Goal: Navigation & Orientation: Find specific page/section

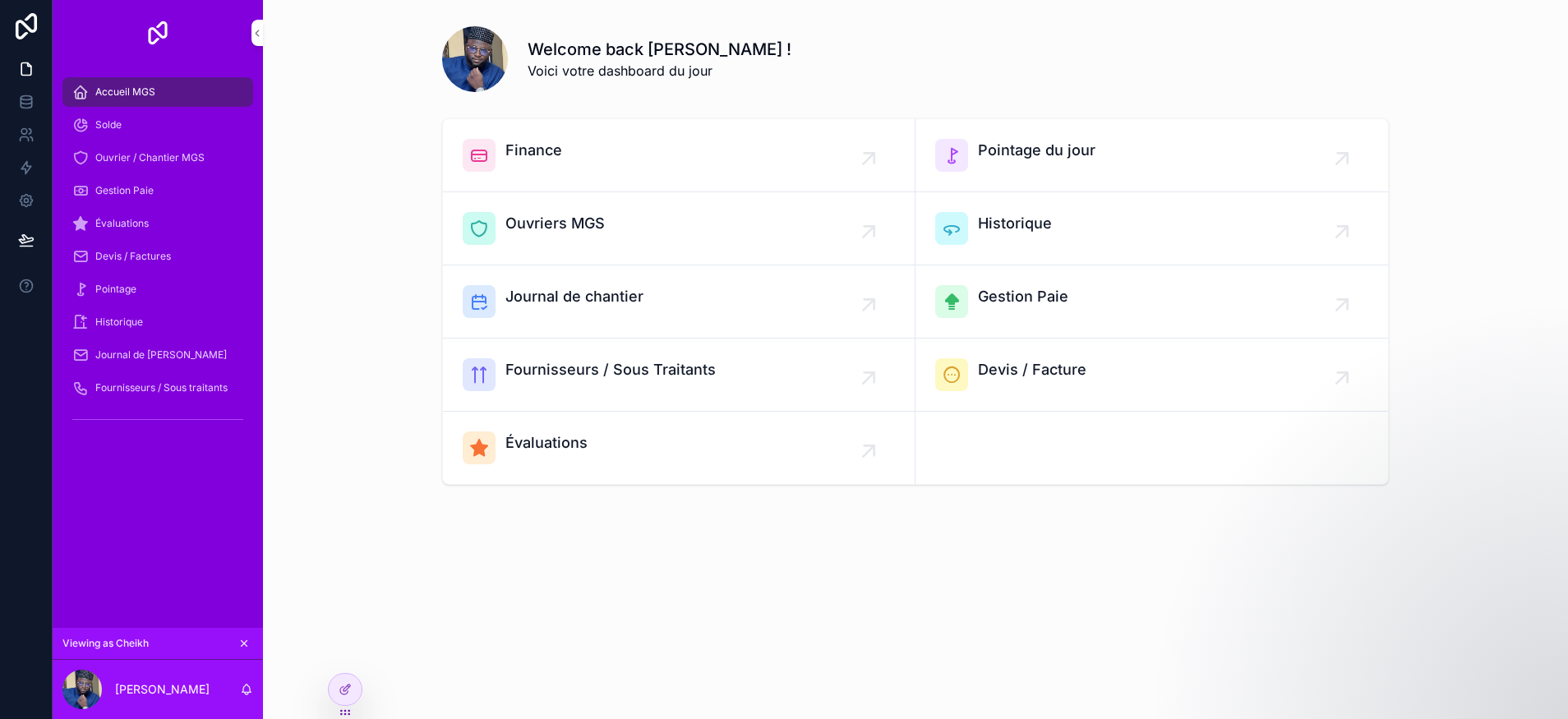
click at [134, 136] on div "Solde" at bounding box center [158, 124] width 171 height 26
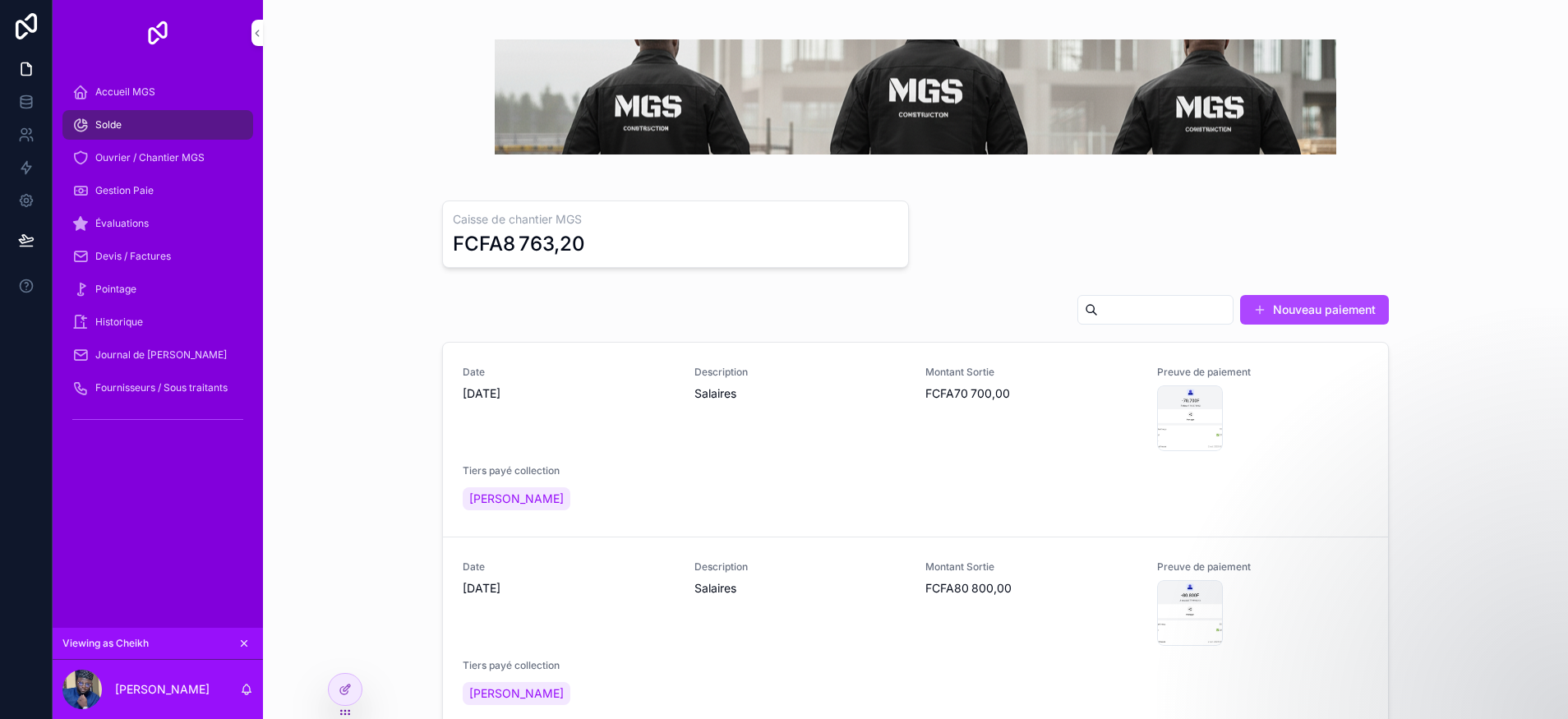
drag, startPoint x: 155, startPoint y: 161, endPoint x: 167, endPoint y: 153, distance: 14.4
click at [155, 160] on span "Ouvrier / Chantier MGS" at bounding box center [150, 157] width 109 height 13
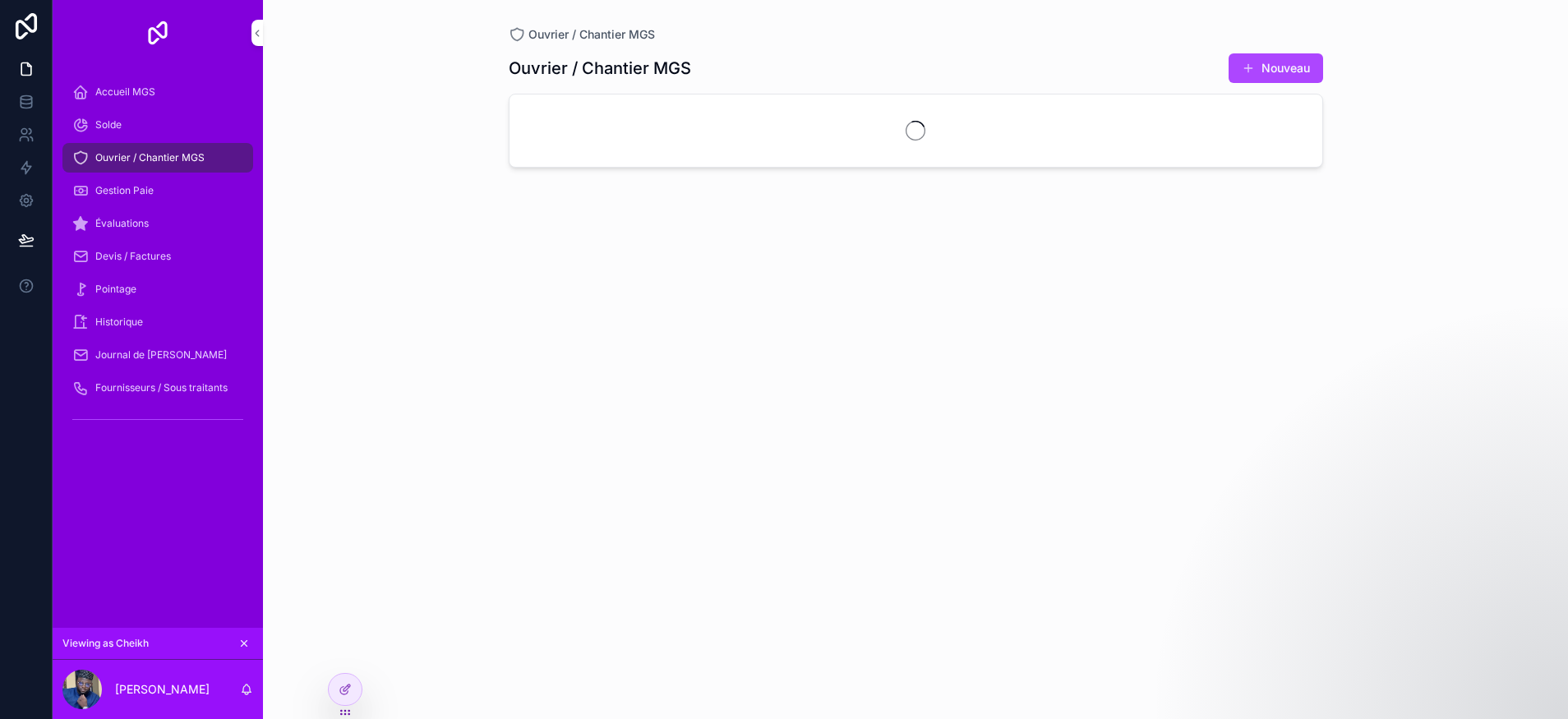
click at [149, 185] on span "Gestion Paie" at bounding box center [124, 190] width 58 height 13
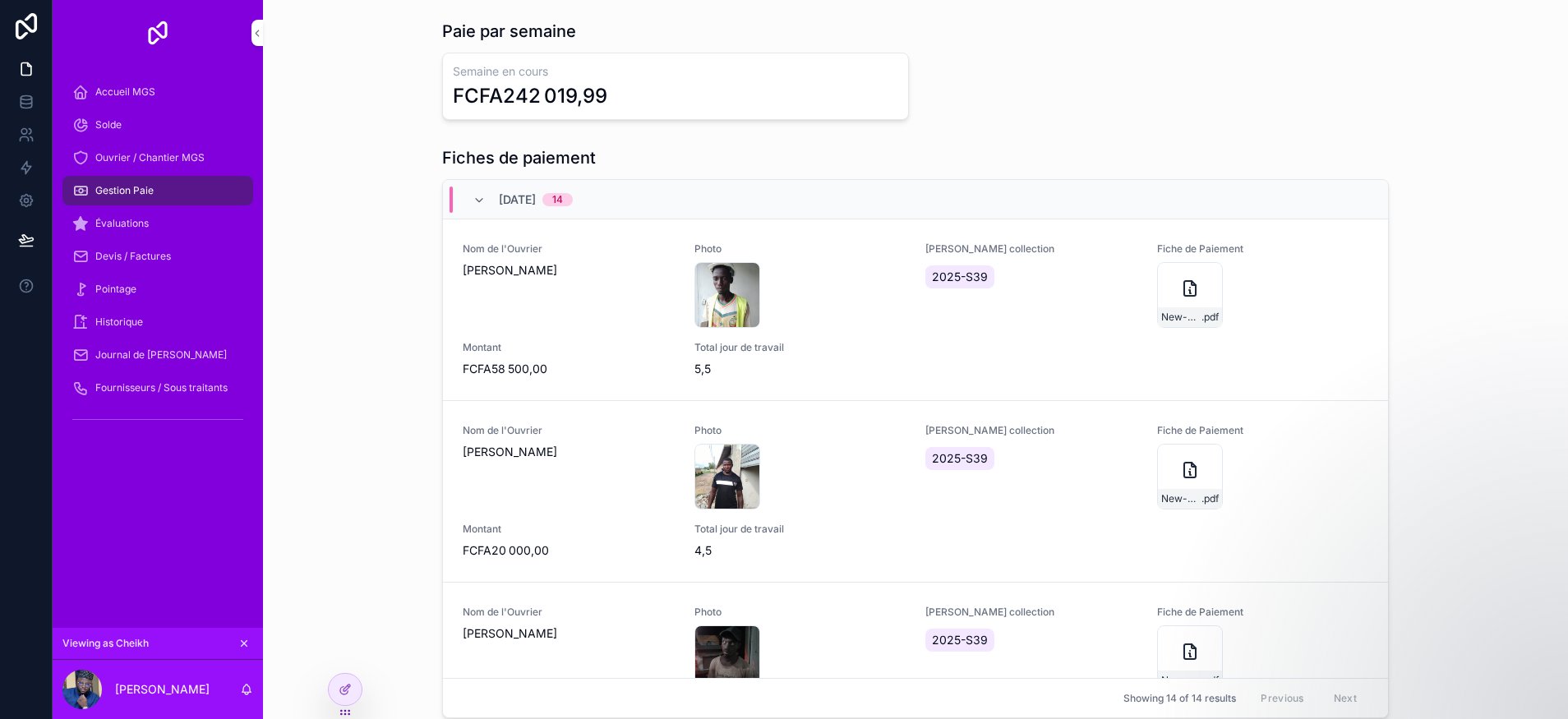
click at [159, 209] on link "Évaluations" at bounding box center [158, 223] width 191 height 29
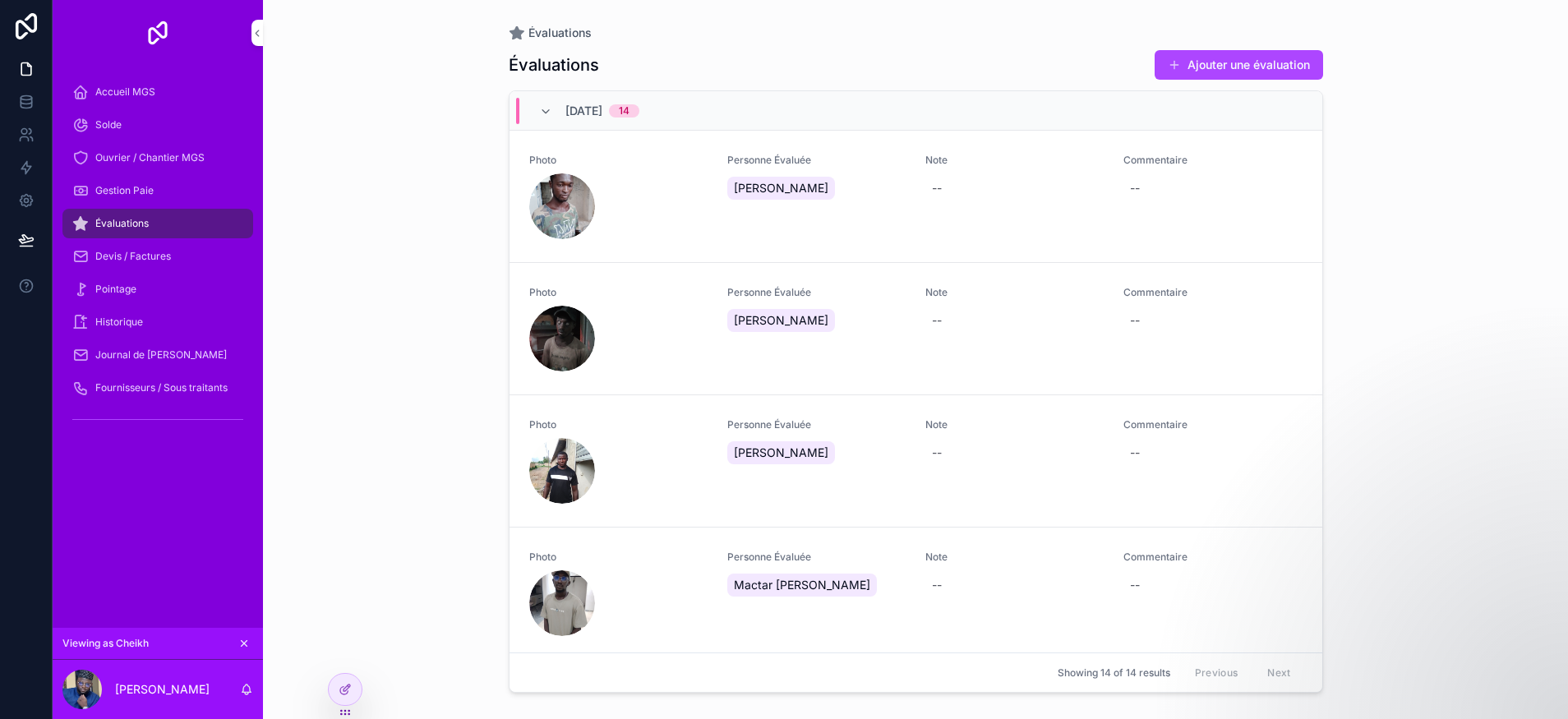
click at [141, 255] on span "Devis / Factures" at bounding box center [133, 256] width 76 height 13
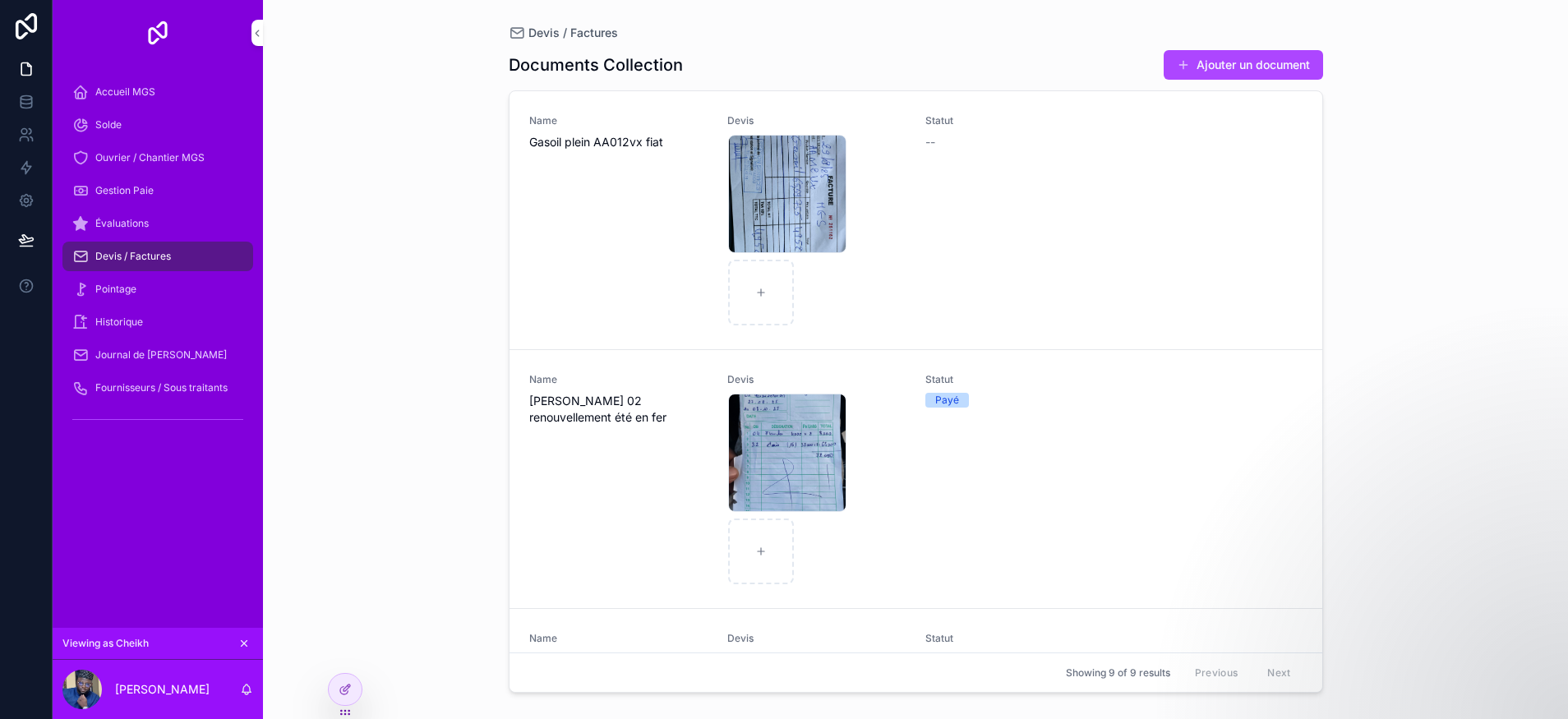
click at [154, 295] on div "Pointage" at bounding box center [158, 288] width 171 height 26
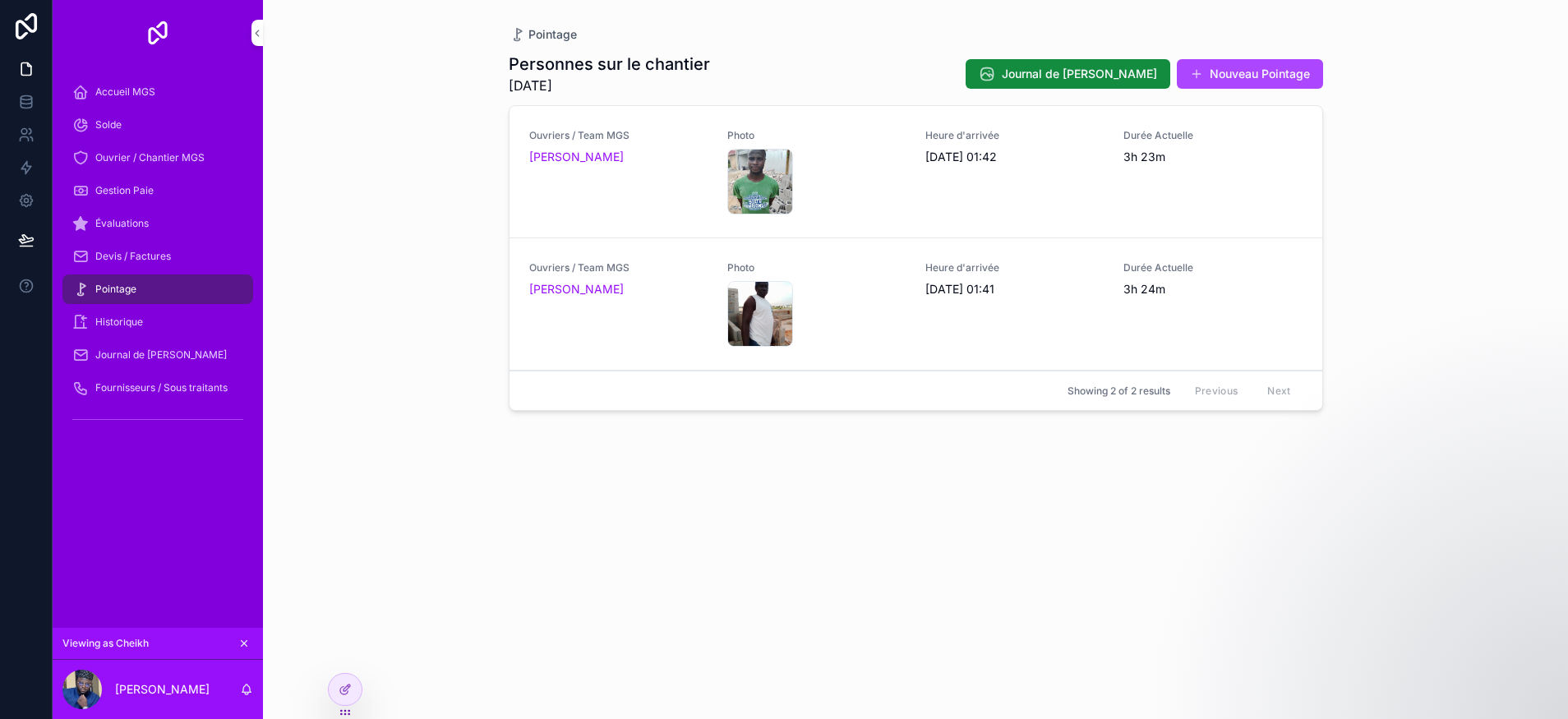
click at [181, 315] on div "Historique" at bounding box center [158, 321] width 171 height 26
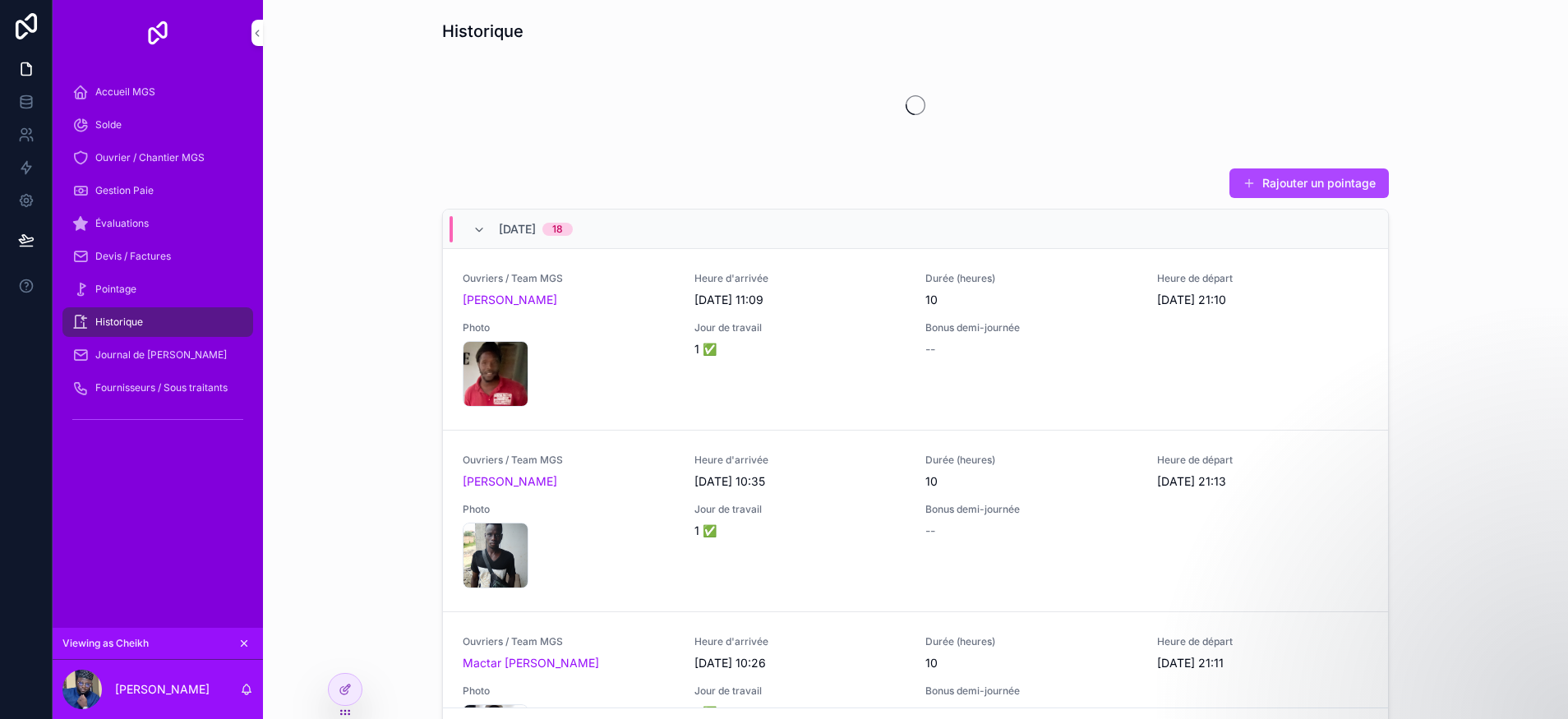
click at [177, 364] on div "Journal de [PERSON_NAME]" at bounding box center [158, 354] width 171 height 26
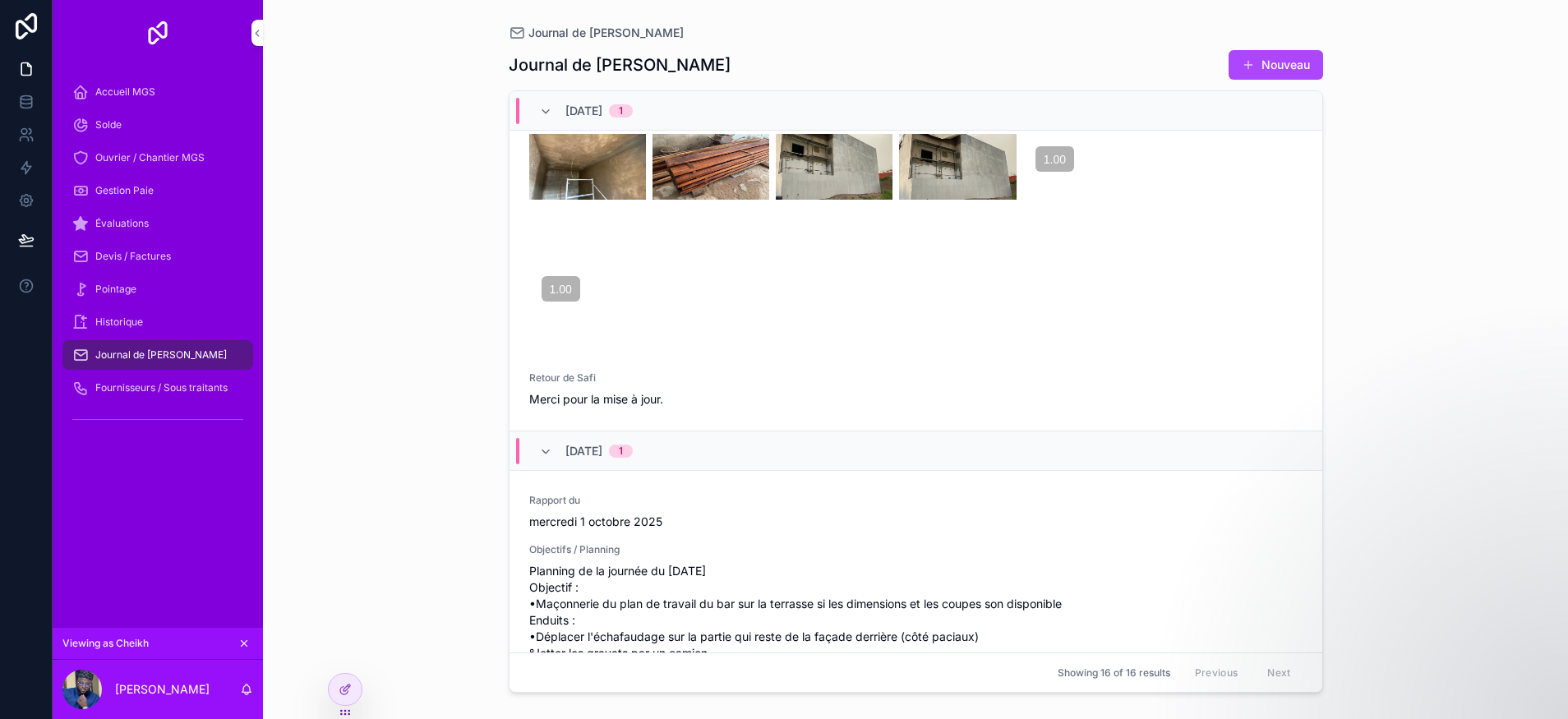
scroll to position [4442, 0]
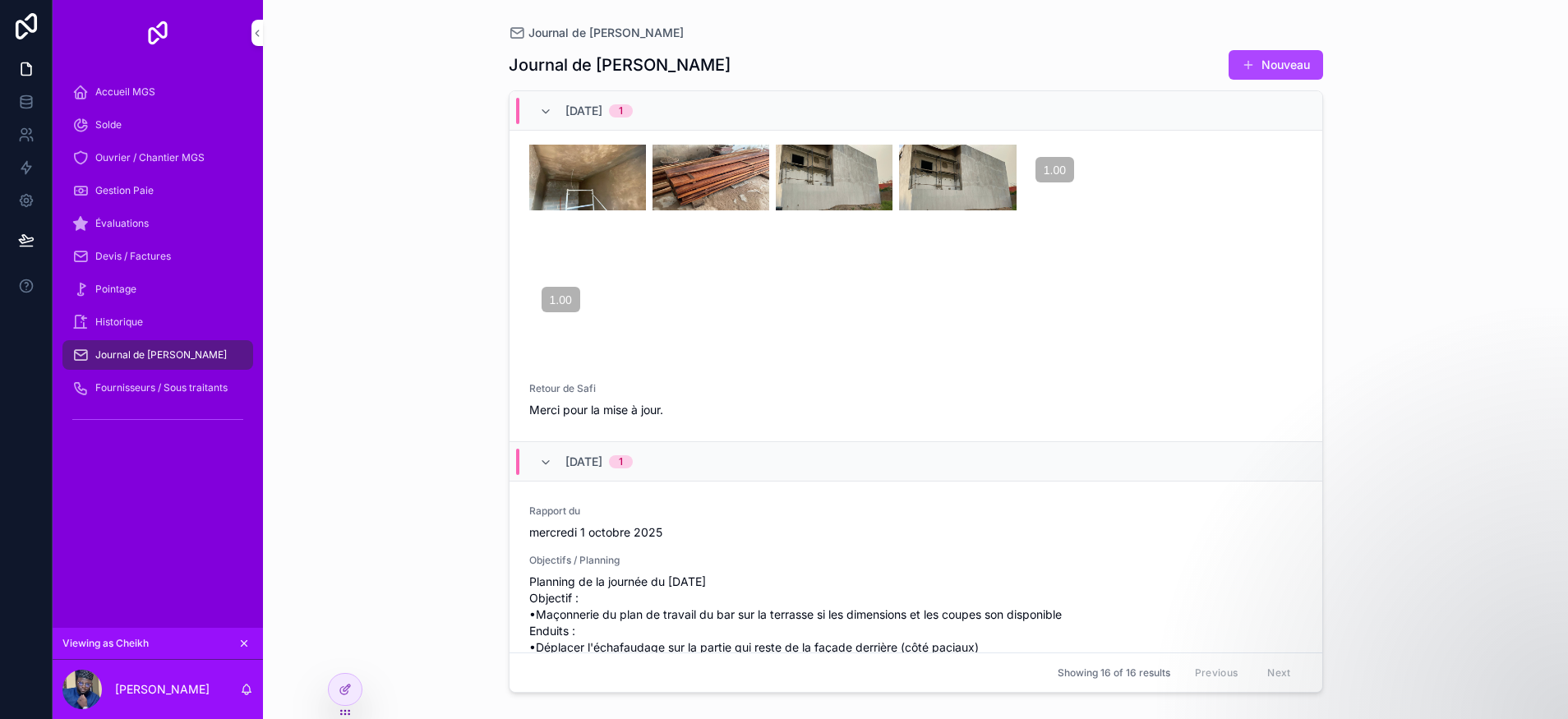
click at [217, 388] on span "Fournisseurs / Sous traitants" at bounding box center [162, 387] width 132 height 13
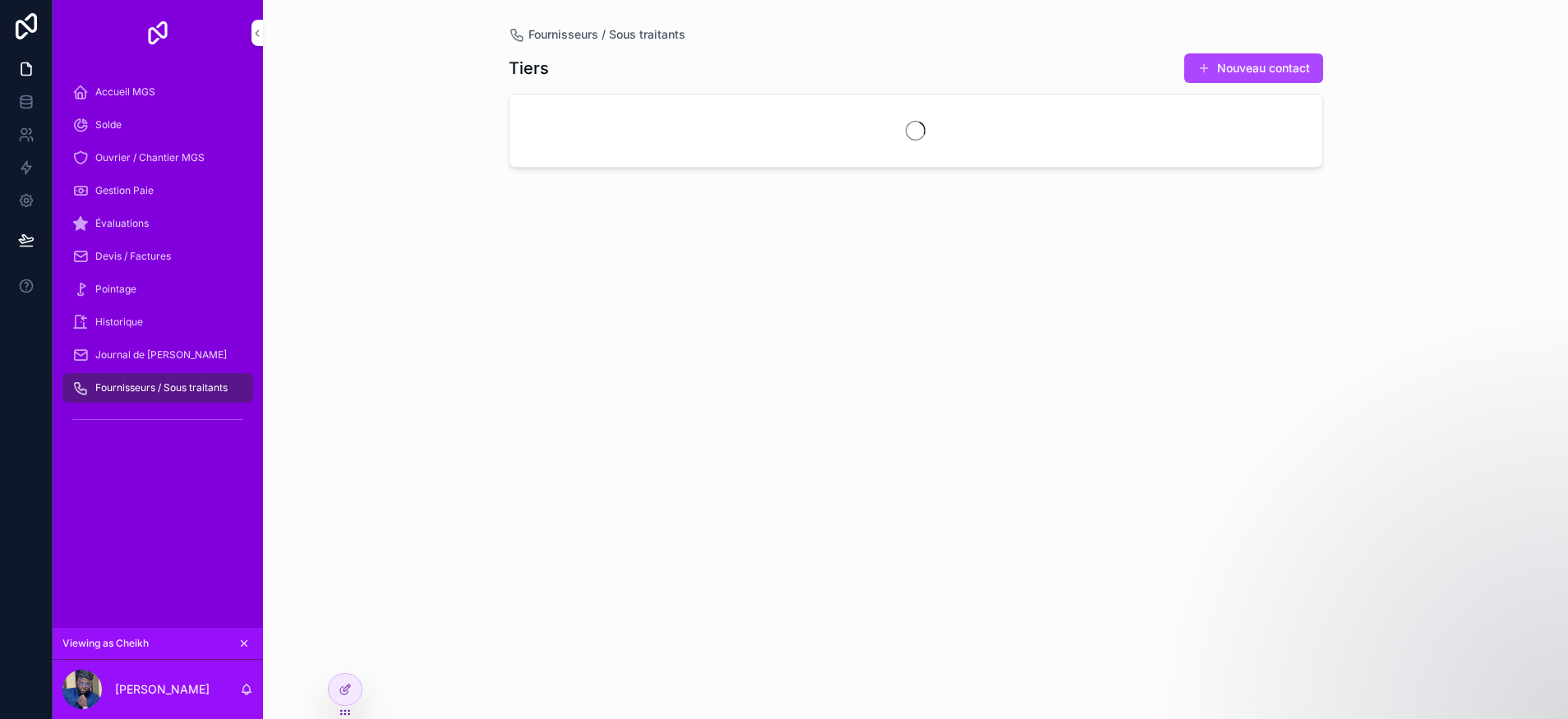
click at [116, 88] on span "Accueil MGS" at bounding box center [125, 92] width 60 height 13
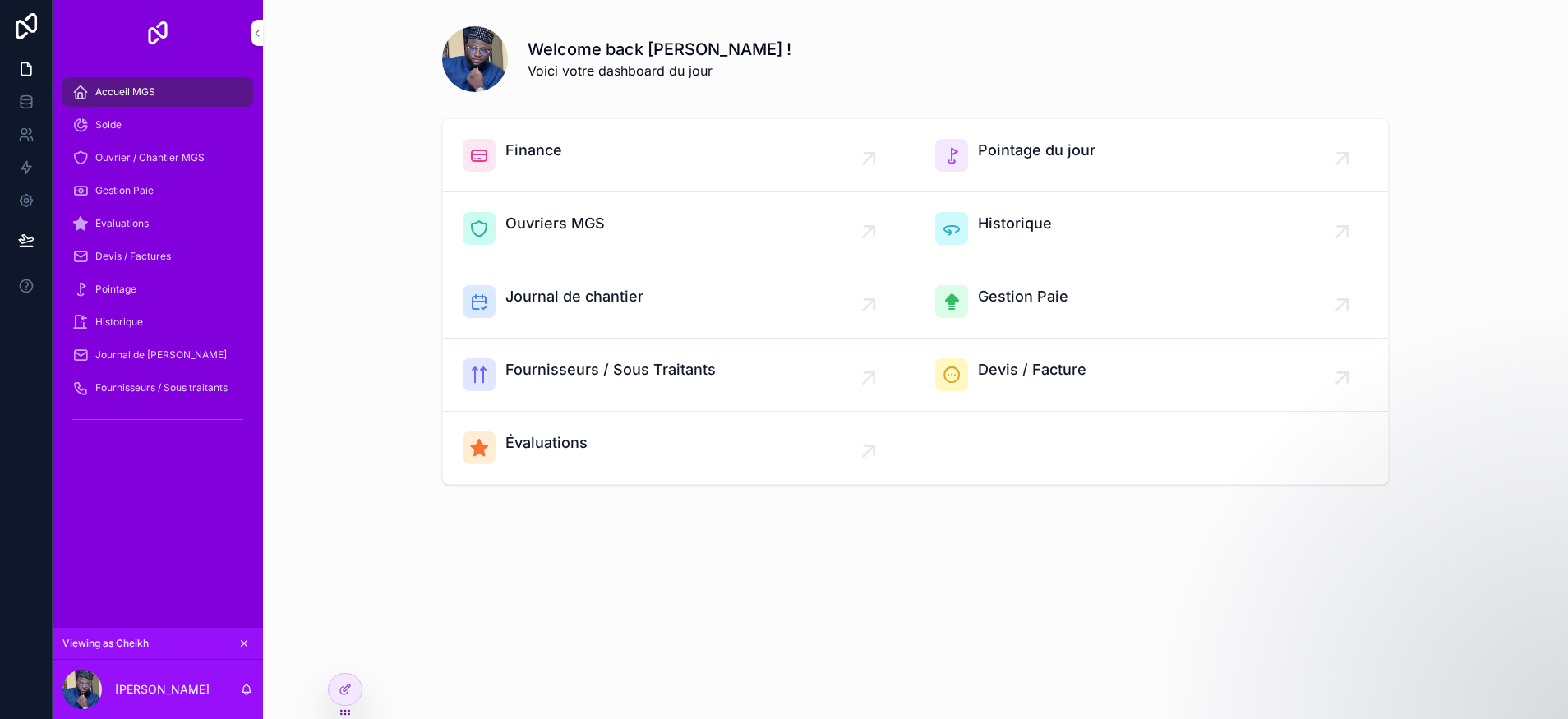
click at [0, 0] on icon at bounding box center [0, 0] width 0 height 0
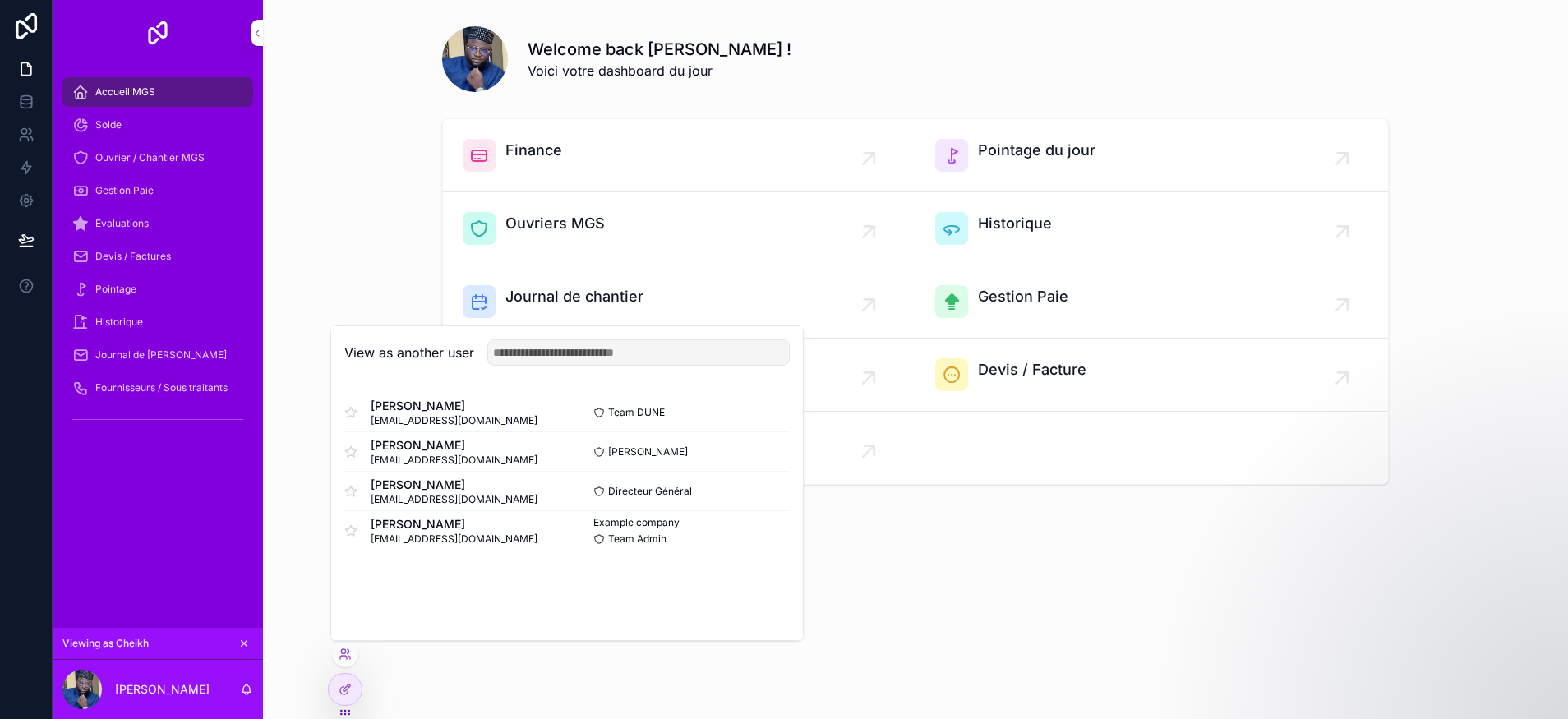
click at [0, 0] on button "Select" at bounding box center [0, 0] width 0 height 0
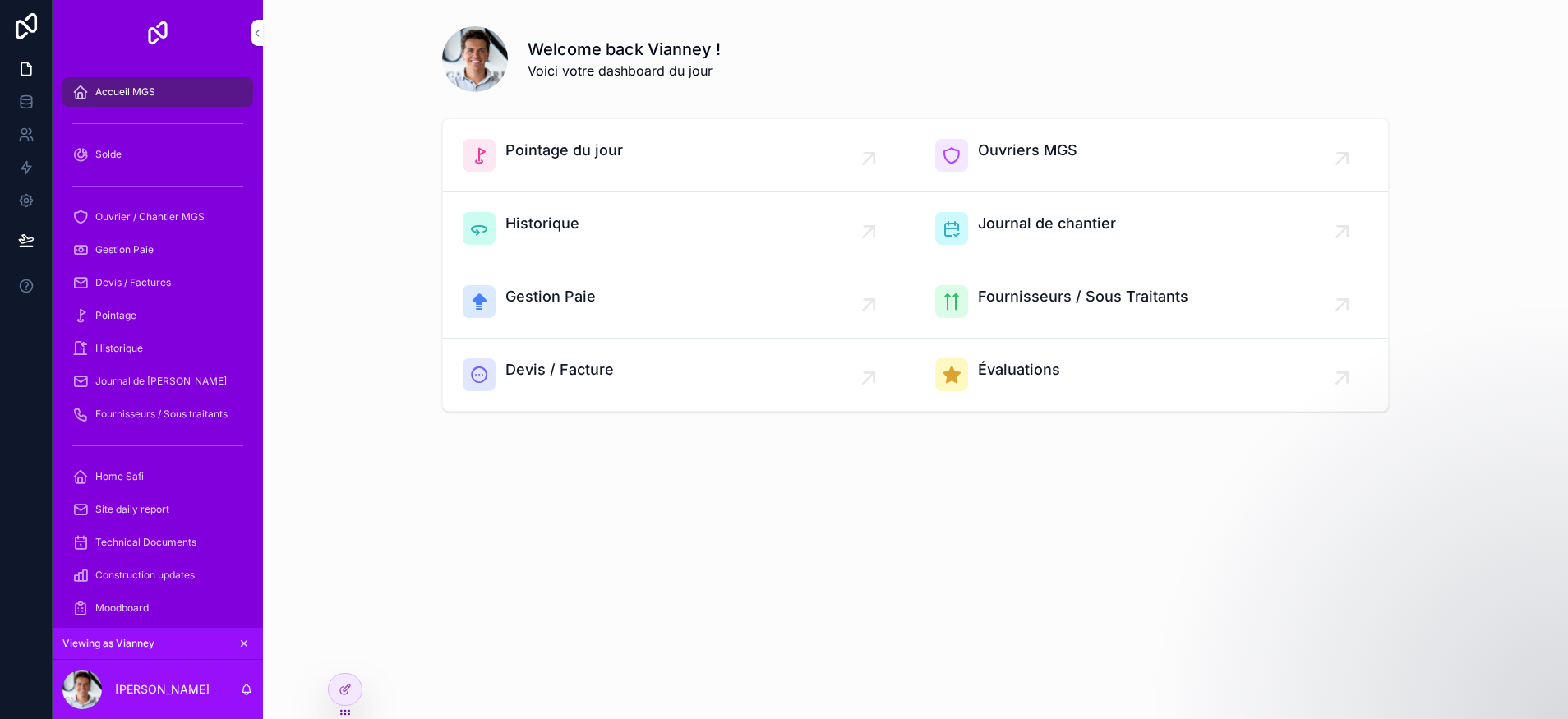
click at [129, 161] on div "Solde" at bounding box center [158, 153] width 171 height 26
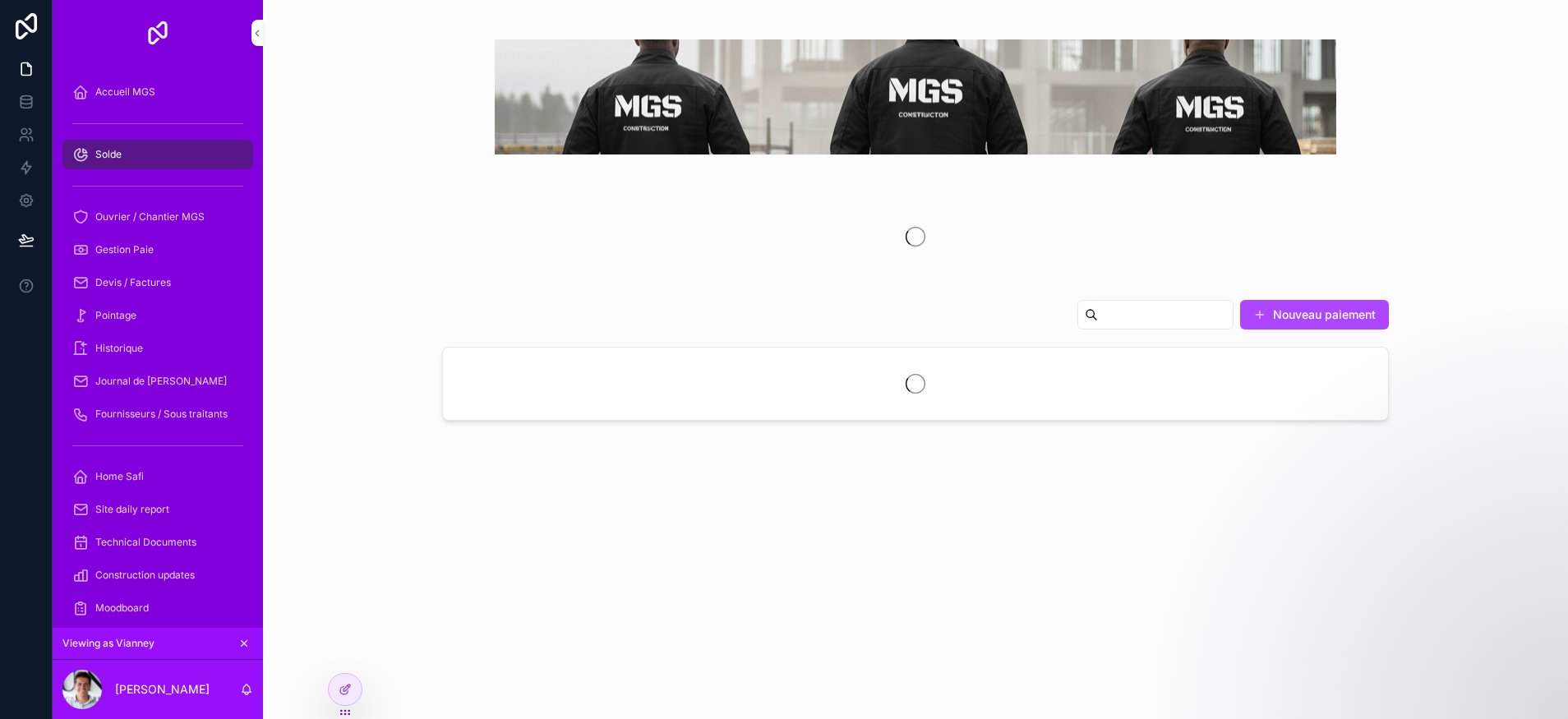
click at [161, 209] on div "Ouvrier / Chantier MGS" at bounding box center [158, 216] width 171 height 26
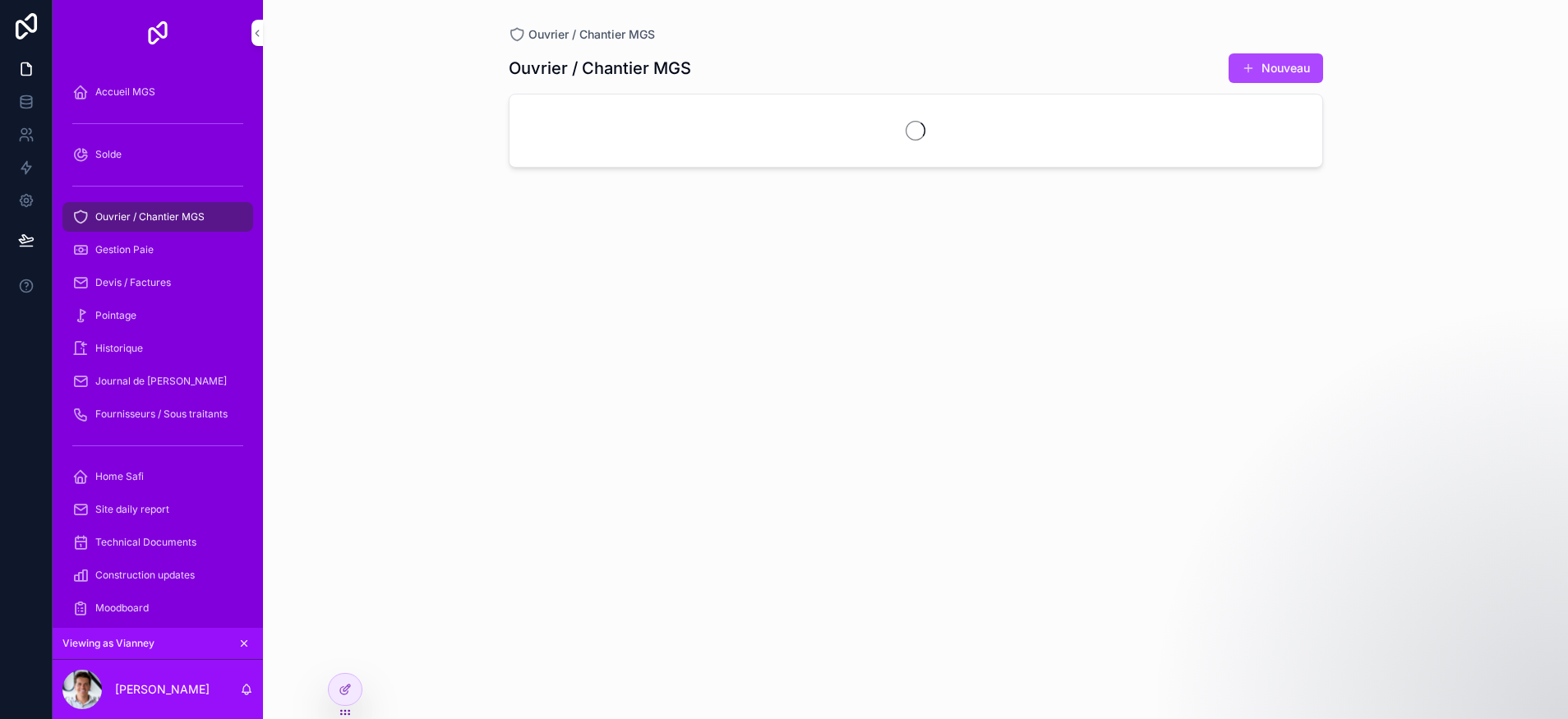
click at [156, 258] on div "Gestion Paie" at bounding box center [158, 249] width 171 height 26
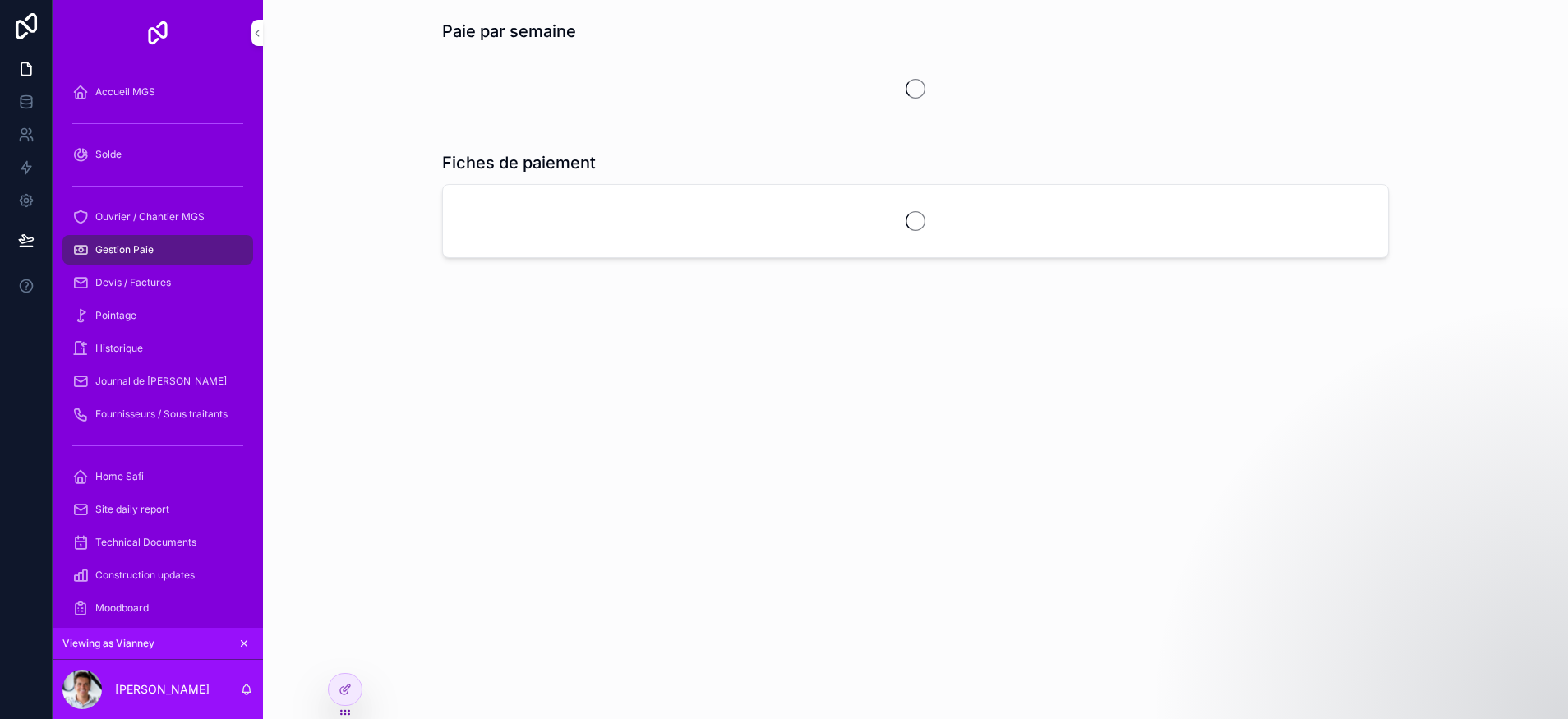
click at [170, 319] on div "Pointage" at bounding box center [158, 315] width 171 height 26
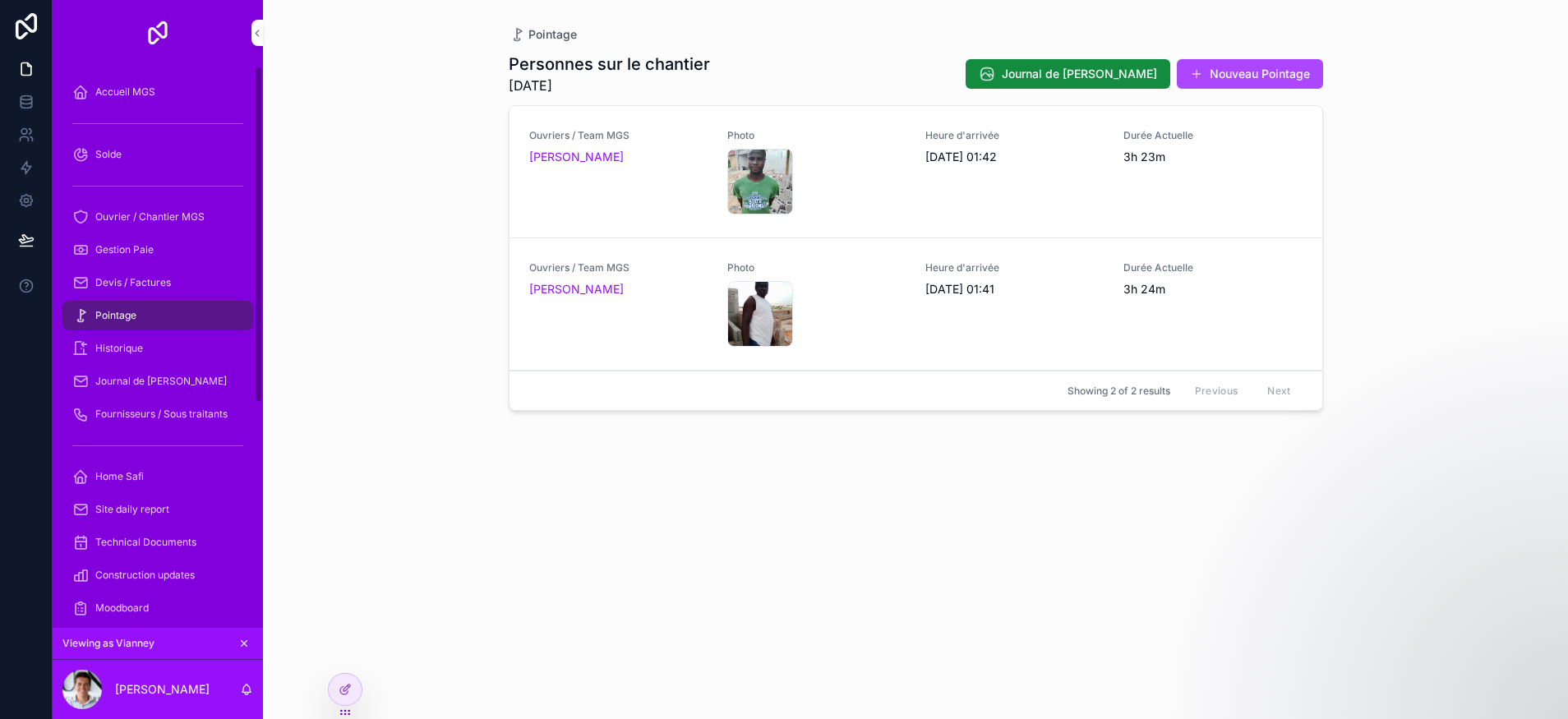
click at [150, 92] on span "Accueil MGS" at bounding box center [125, 92] width 60 height 13
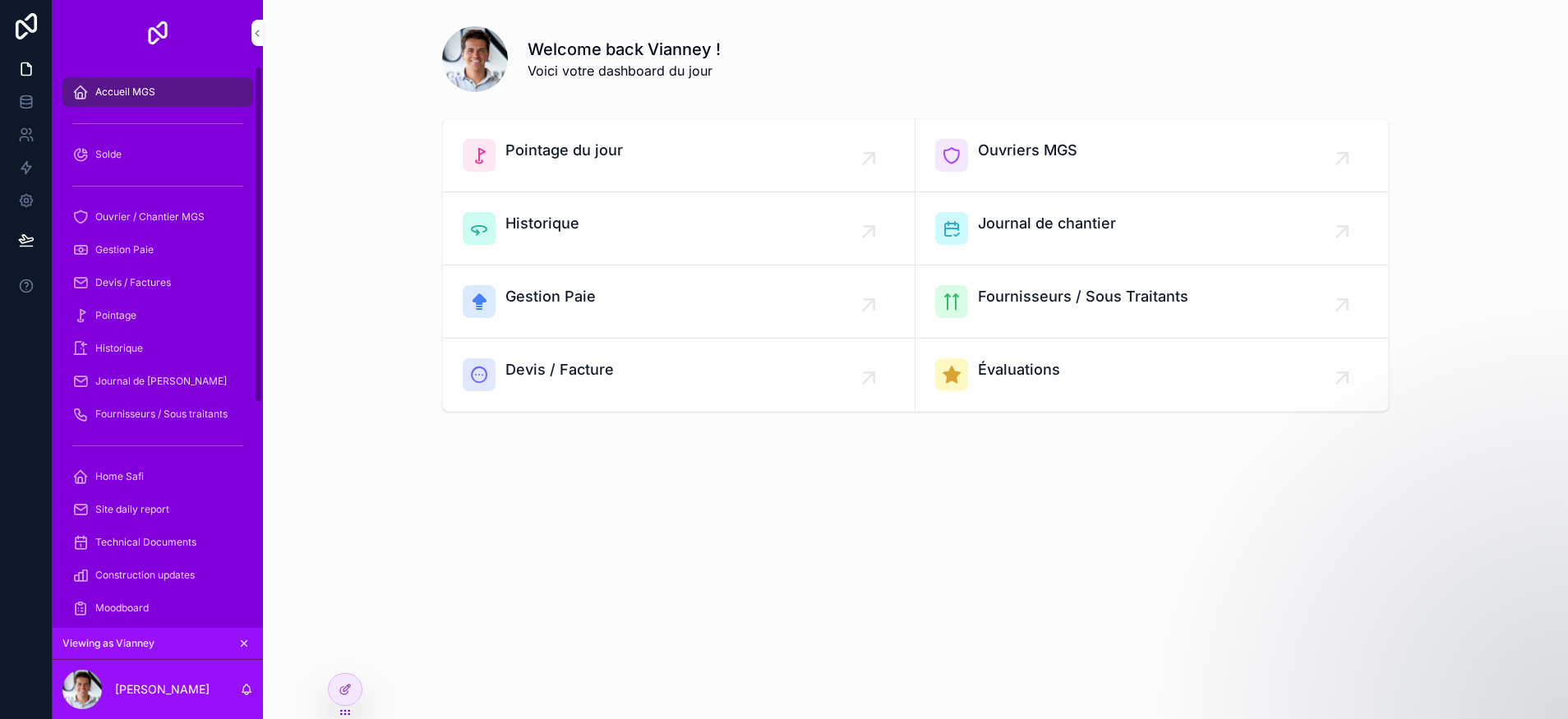
click at [130, 164] on div "Solde" at bounding box center [158, 153] width 171 height 26
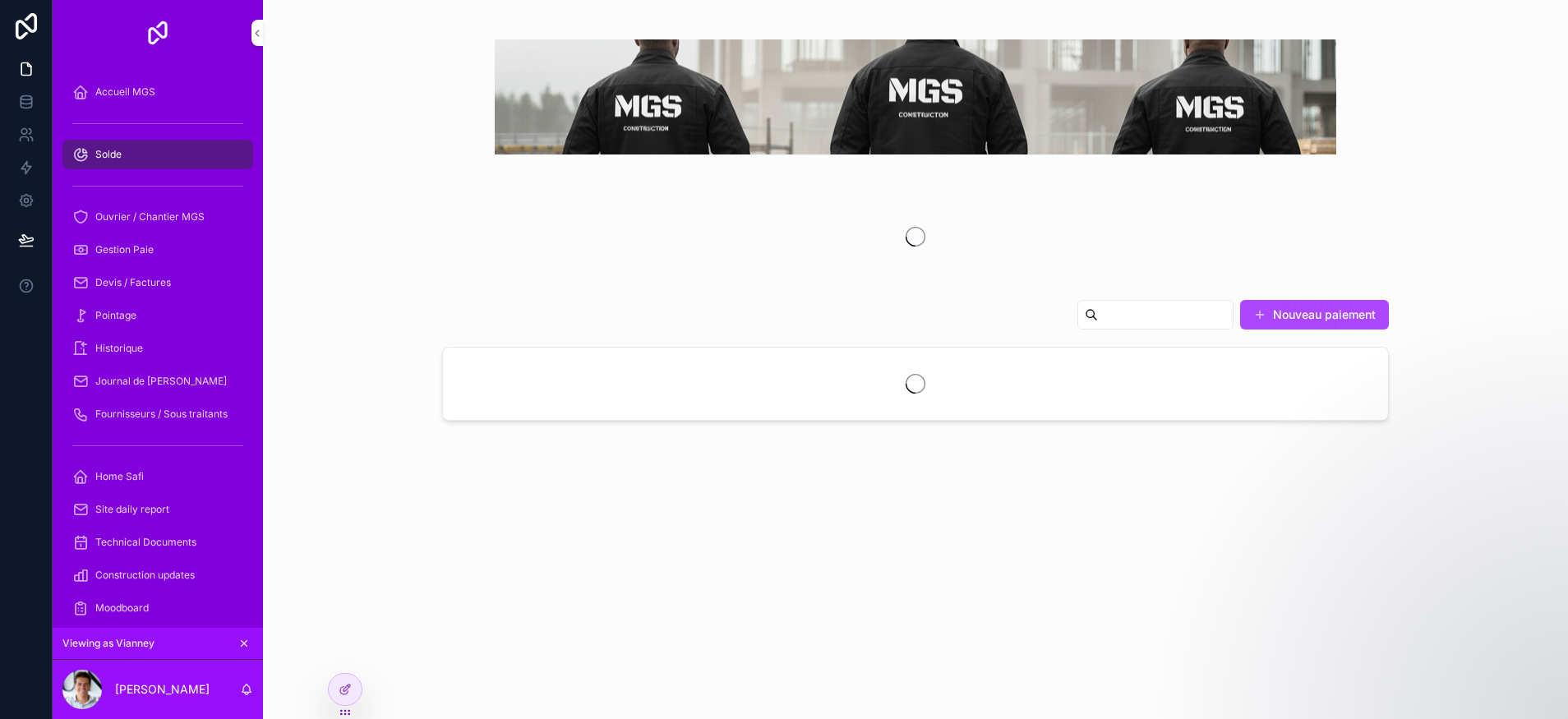
click at [151, 218] on span "Ouvrier / Chantier MGS" at bounding box center [150, 217] width 109 height 13
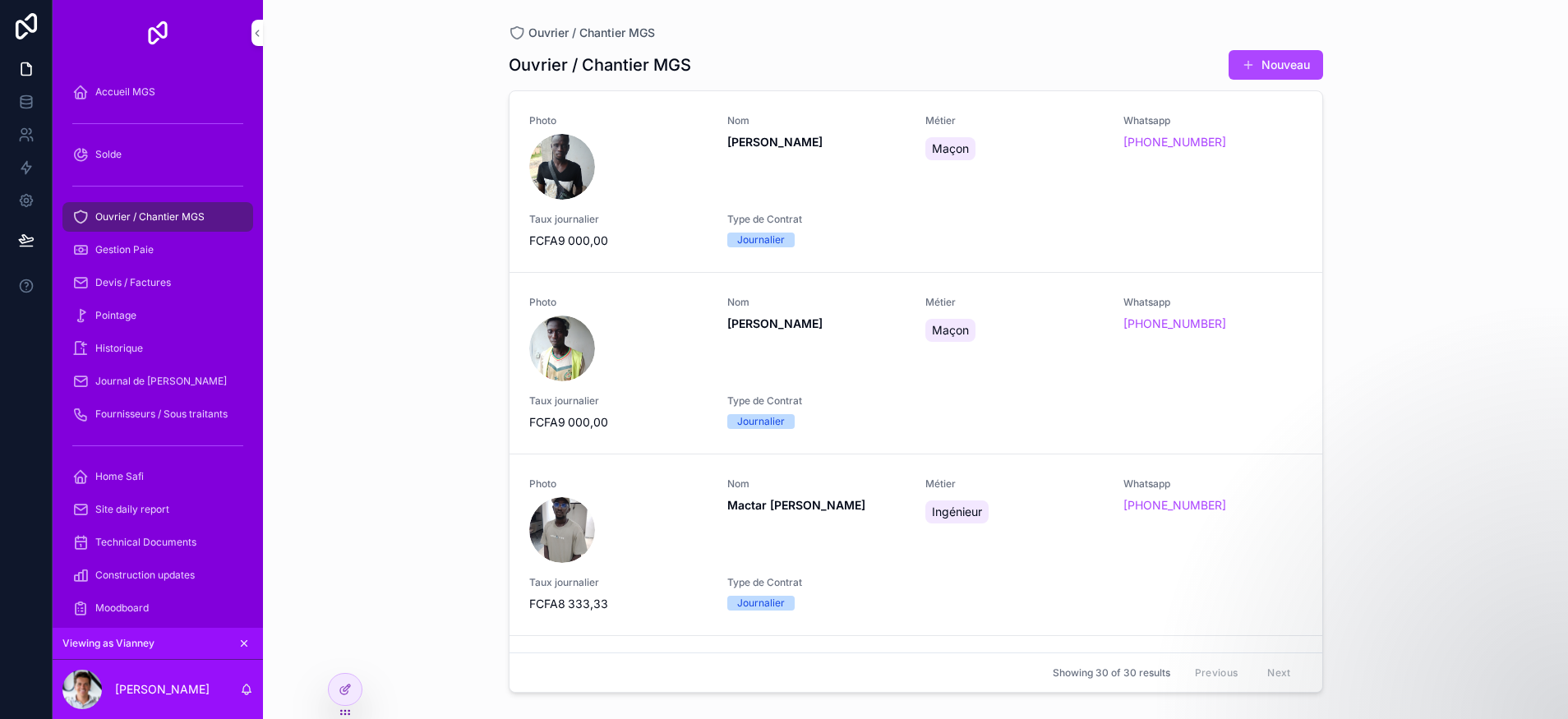
click at [138, 314] on div "Pointage" at bounding box center [158, 315] width 171 height 26
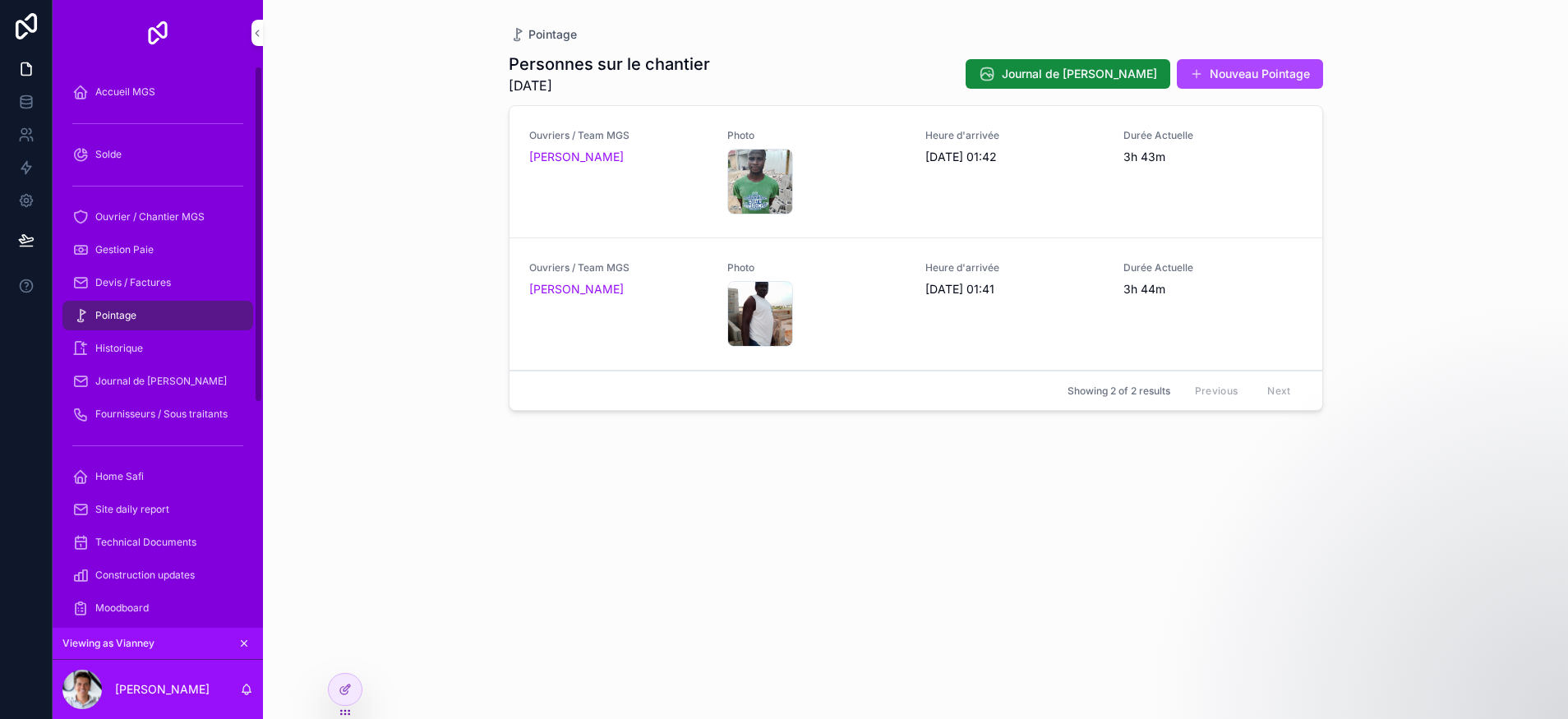
click at [145, 353] on div "Historique" at bounding box center [158, 348] width 171 height 26
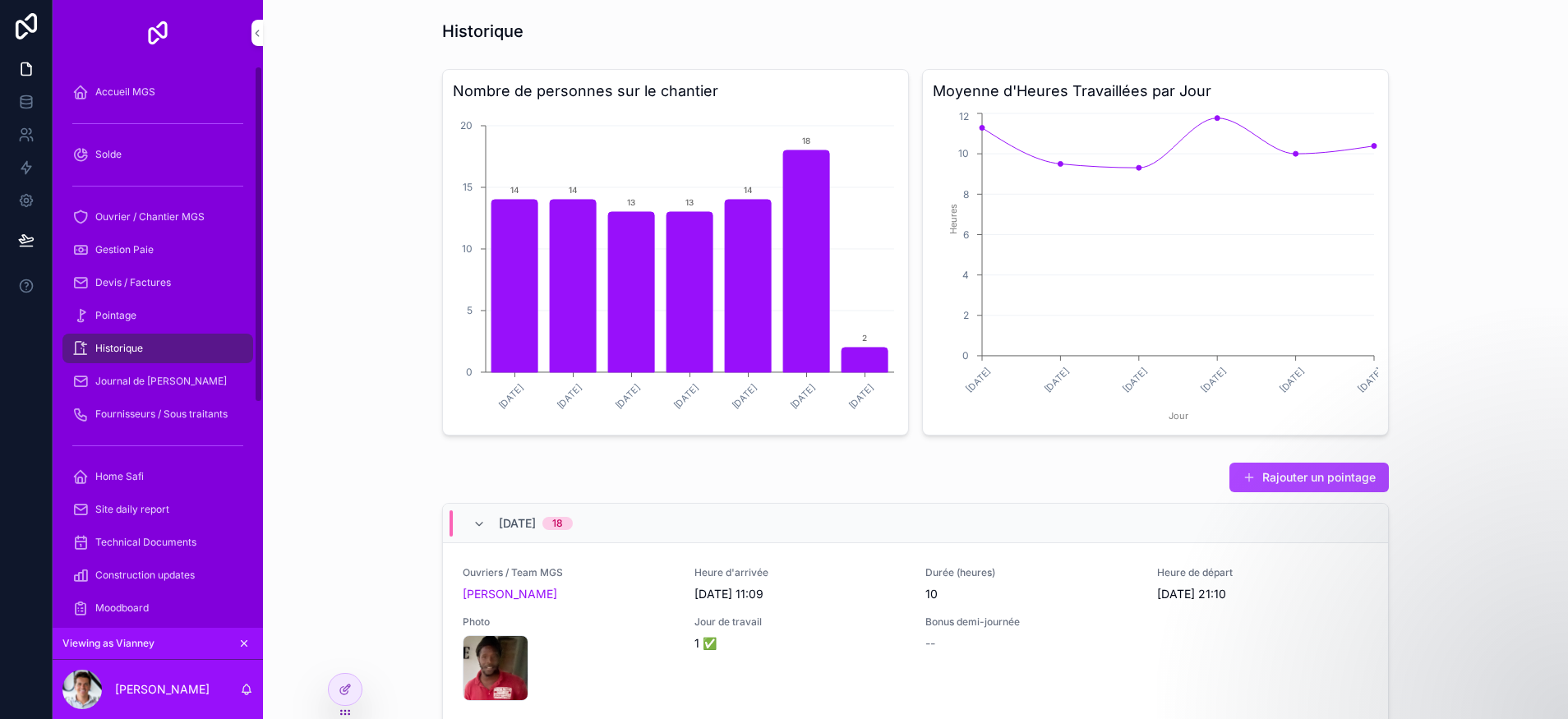
click at [193, 379] on div "Journal de [PERSON_NAME]" at bounding box center [158, 381] width 171 height 26
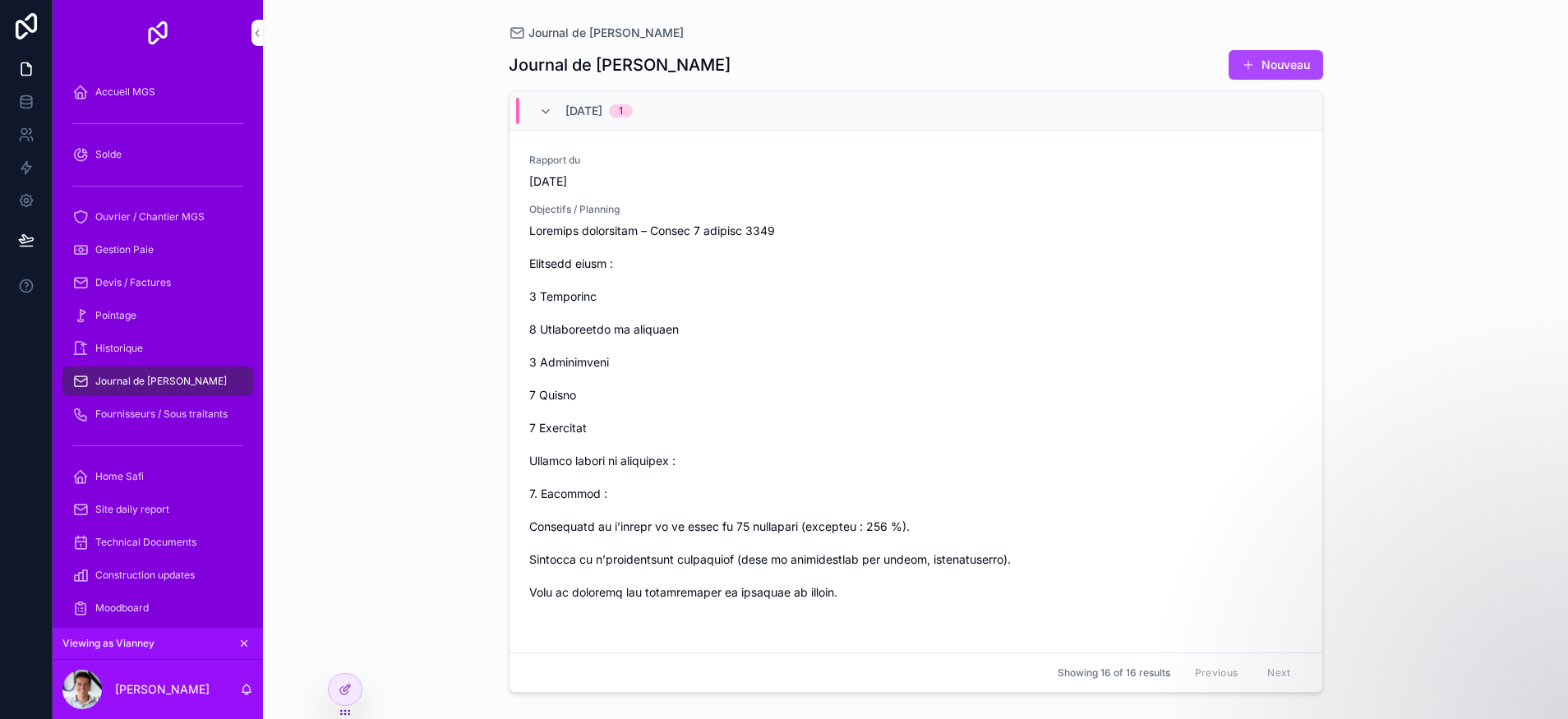
drag, startPoint x: 468, startPoint y: 364, endPoint x: 452, endPoint y: 311, distance: 55.4
click at [469, 362] on div "Journal de Chantier Journal de Chantier Nouveau [DATE] 1 Rapport du [DATE] Obje…" at bounding box center [916, 360] width 1305 height 719
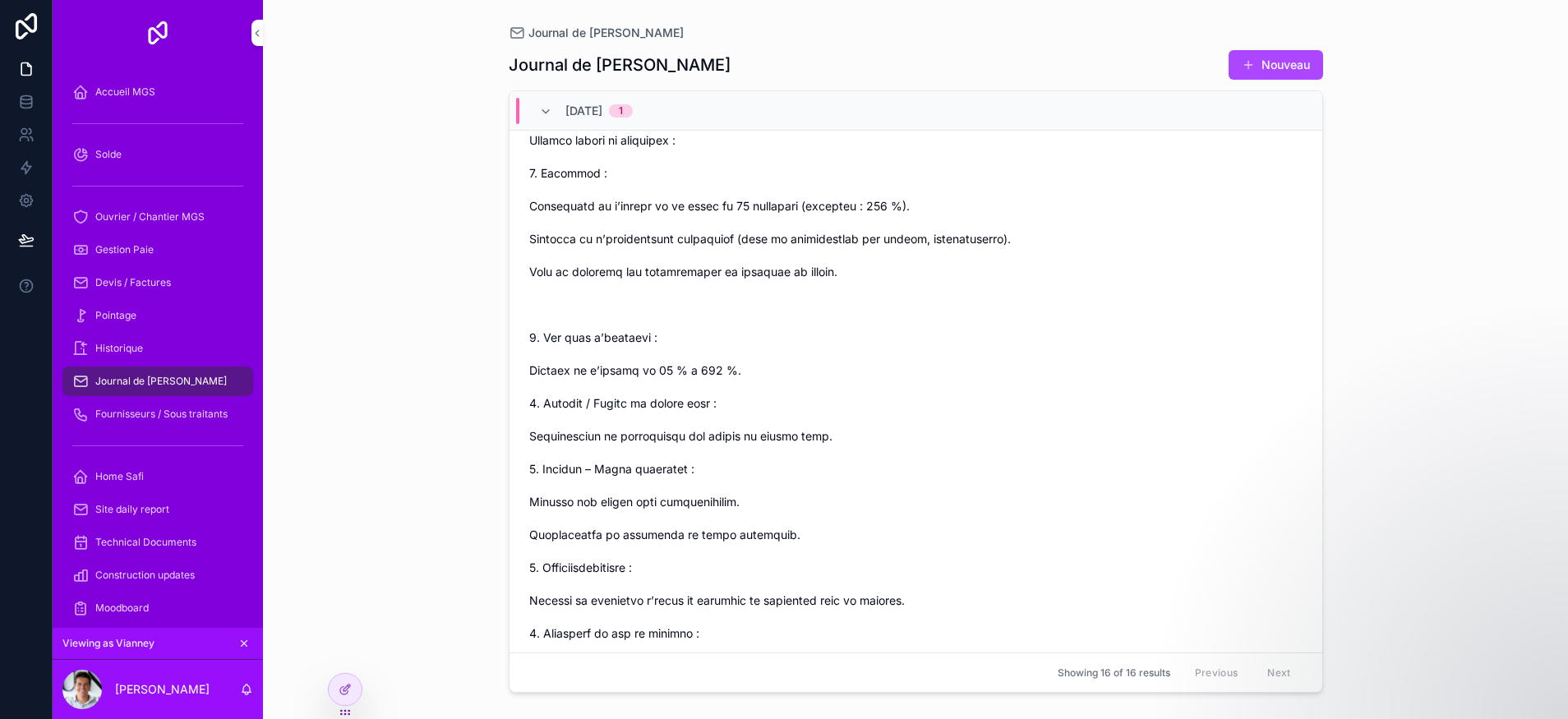
scroll to position [472, 0]
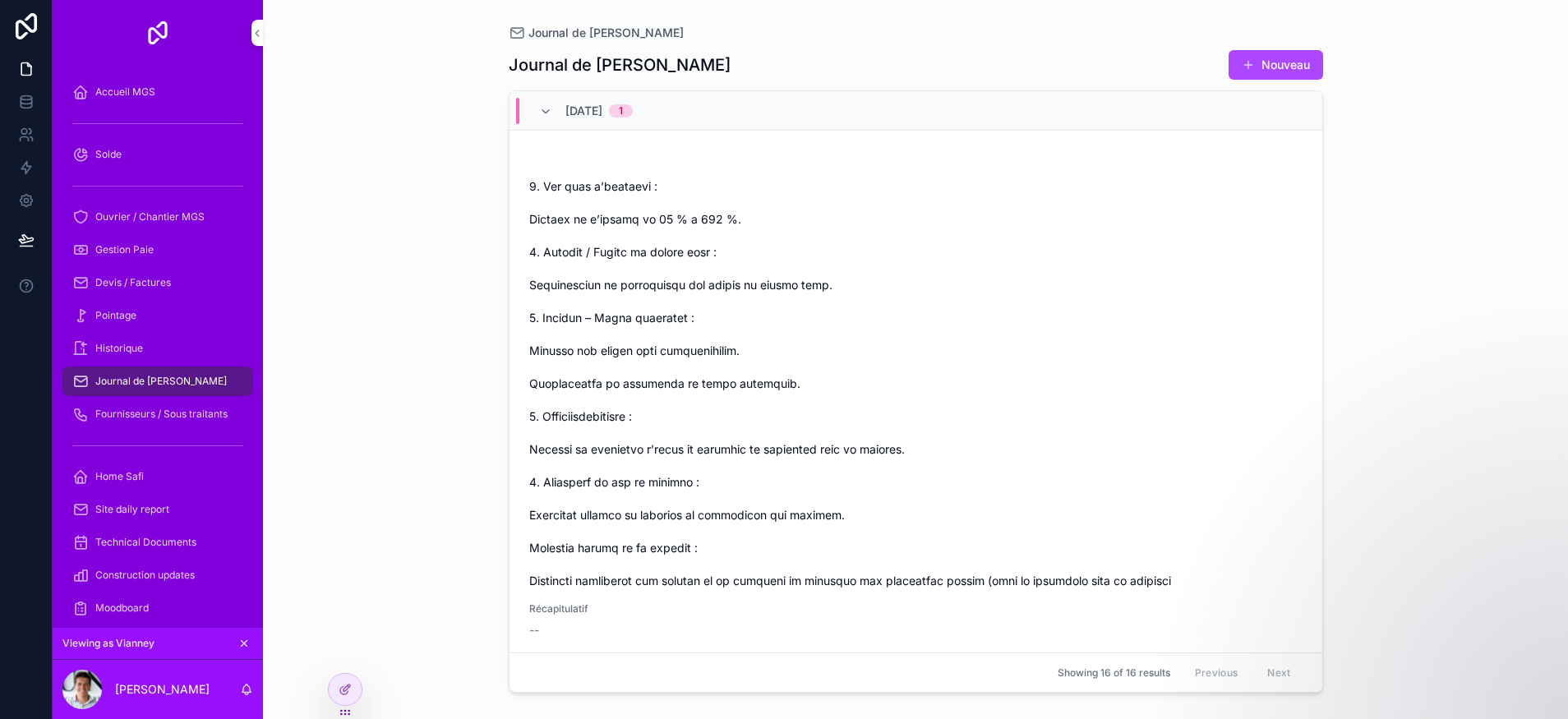
click at [1411, 508] on div "Journal de Chantier Journal de Chantier Nouveau [DATE] 1 Rapport du [DATE] Obje…" at bounding box center [916, 360] width 1305 height 719
click at [140, 351] on span "Historique" at bounding box center [119, 348] width 47 height 13
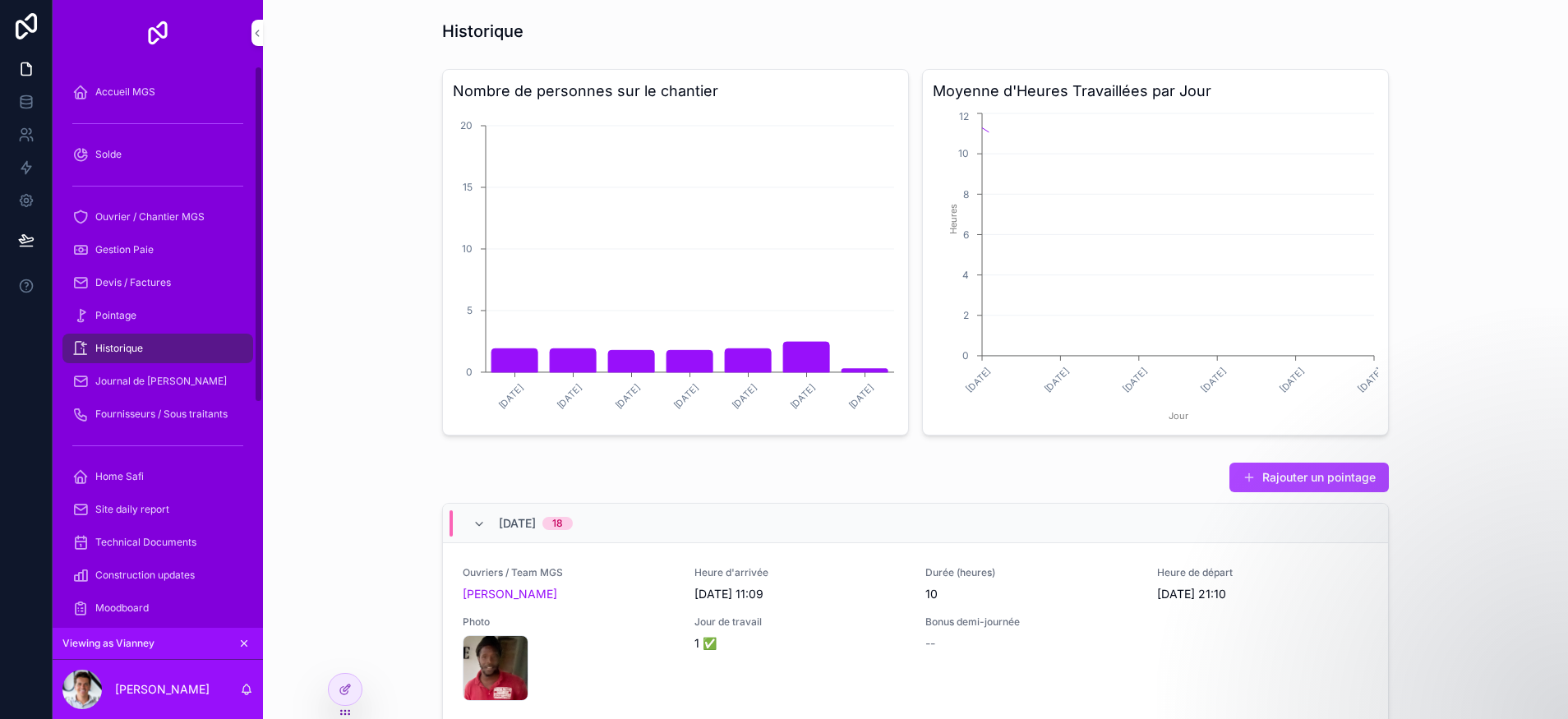
click at [150, 385] on span "Journal de [PERSON_NAME]" at bounding box center [161, 381] width 131 height 13
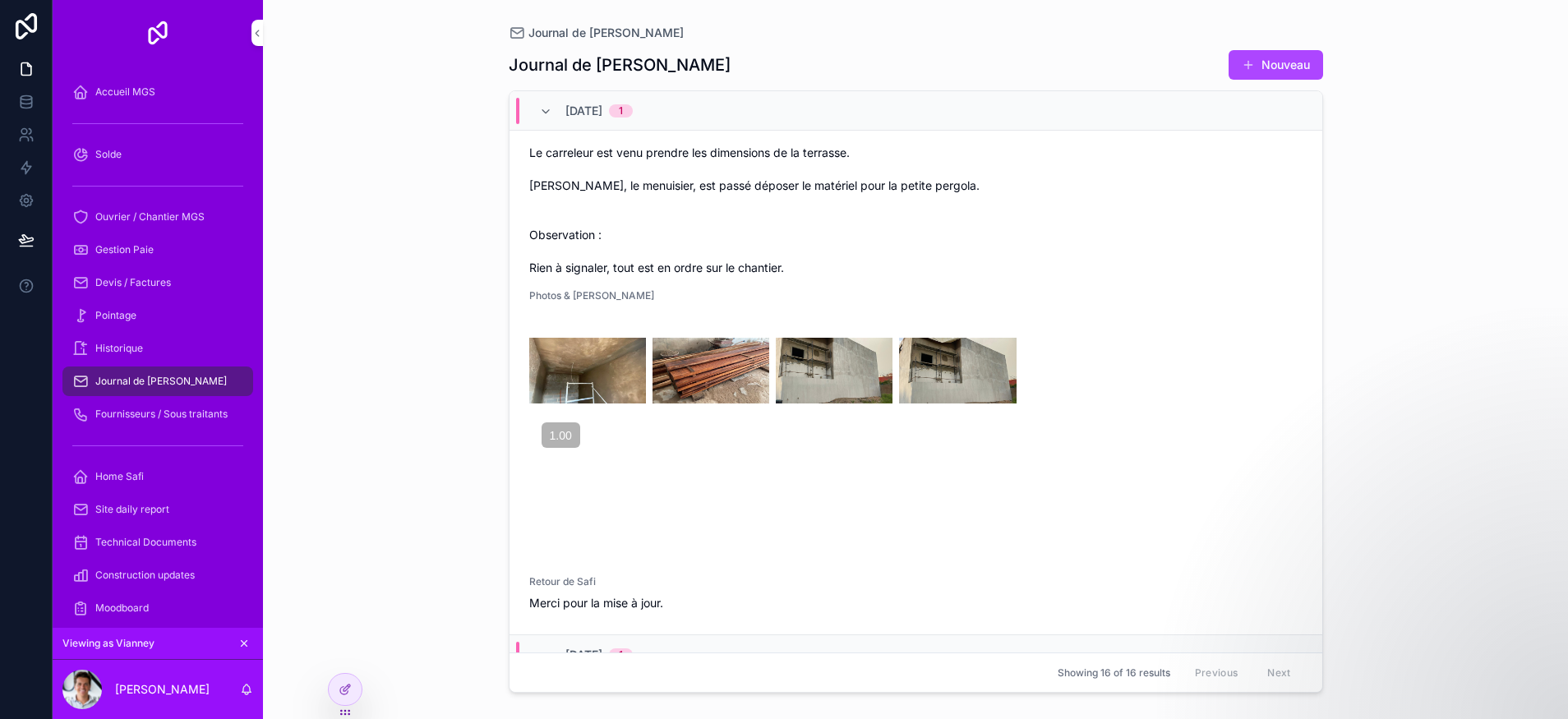
scroll to position [4239, 0]
